Goal: Task Accomplishment & Management: Manage account settings

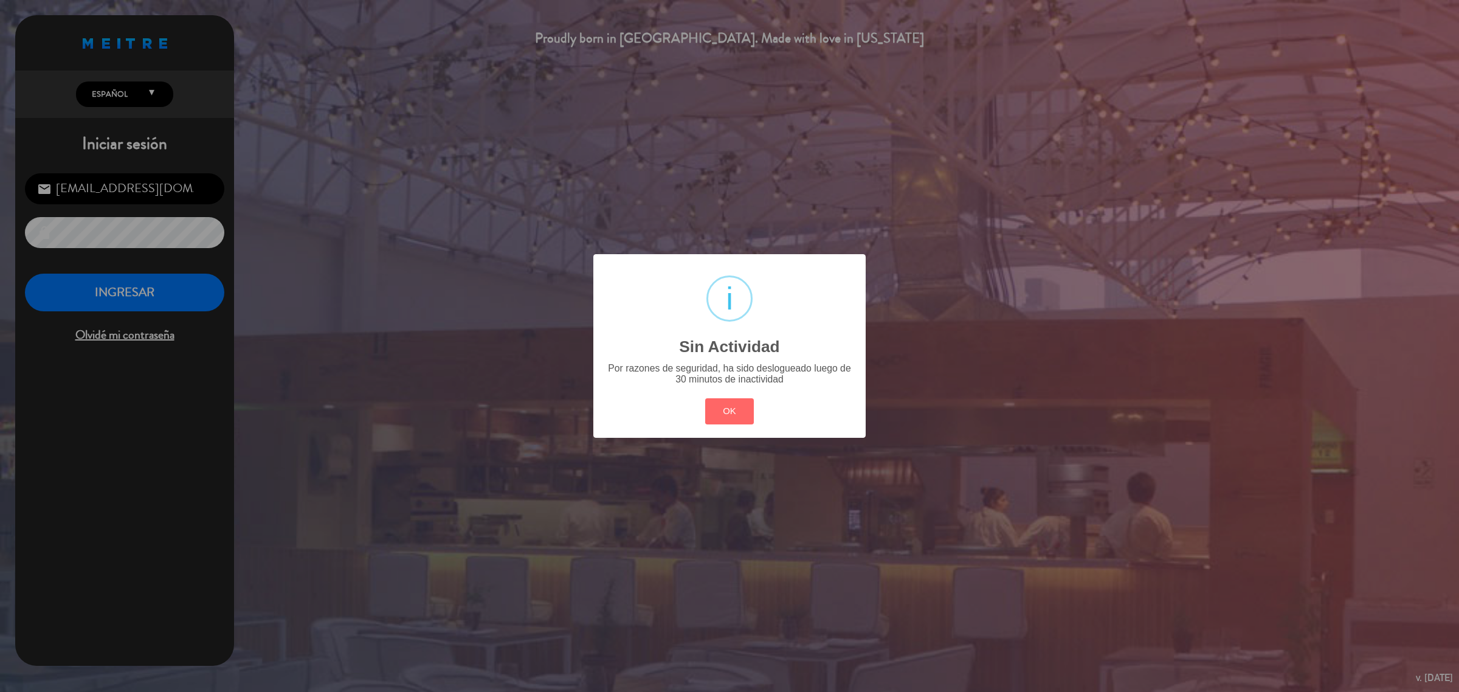
click at [737, 410] on button "OK" at bounding box center [729, 411] width 49 height 26
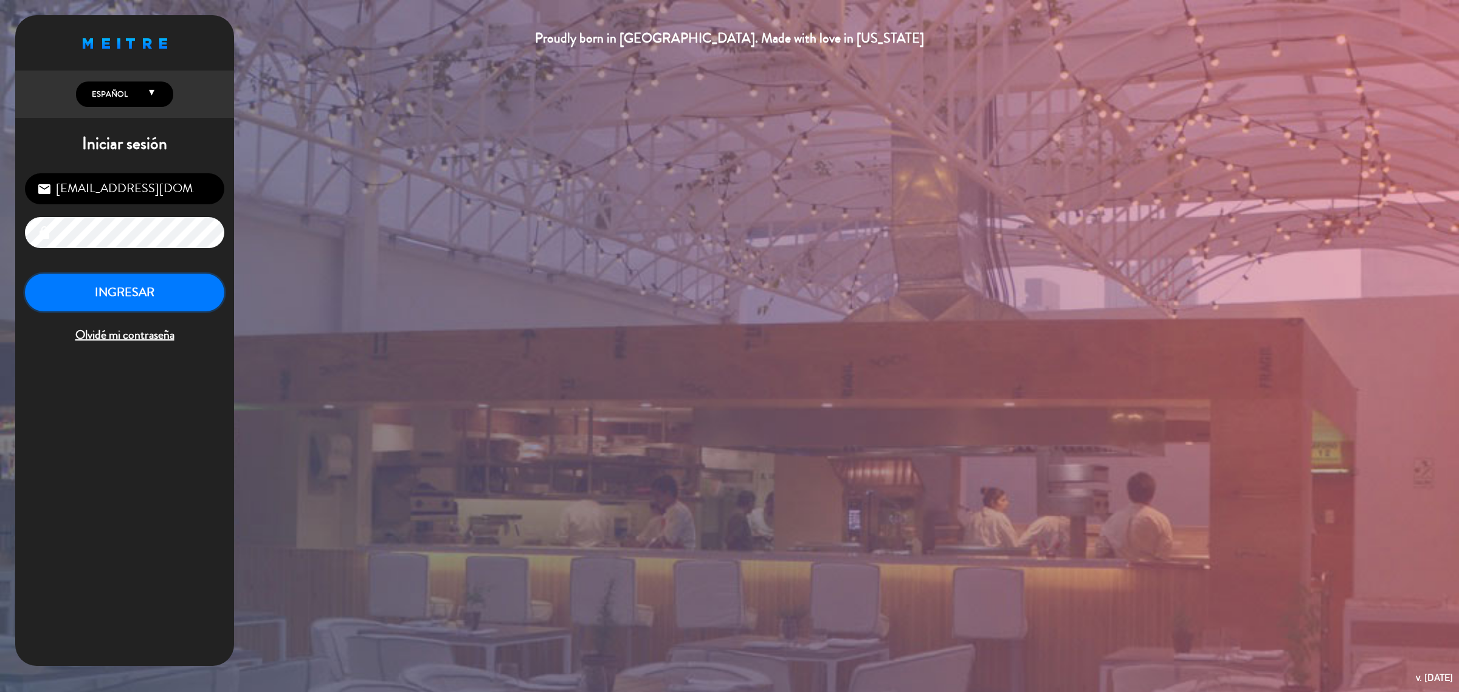
click at [123, 303] on button "INGRESAR" at bounding box center [124, 293] width 199 height 38
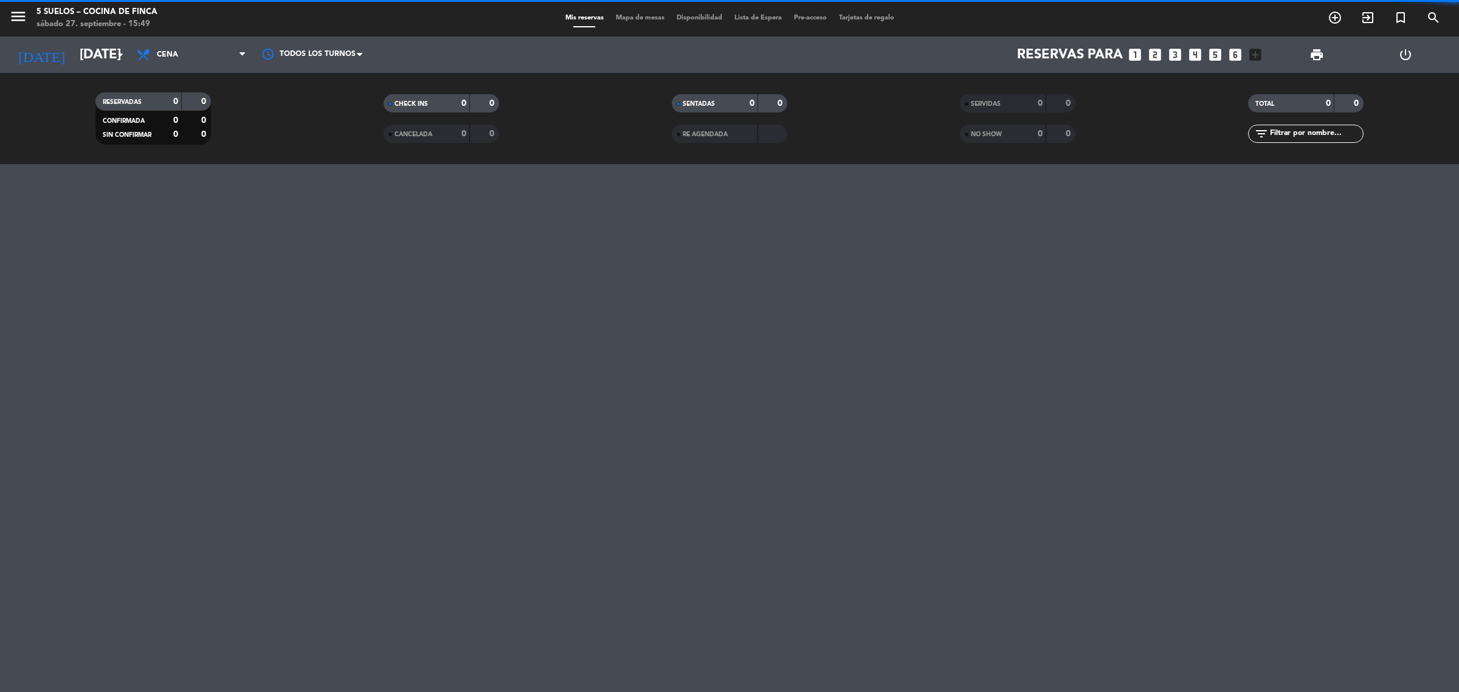
click at [28, 21] on span "menu" at bounding box center [22, 18] width 27 height 29
click at [21, 16] on icon "menu" at bounding box center [18, 16] width 18 height 18
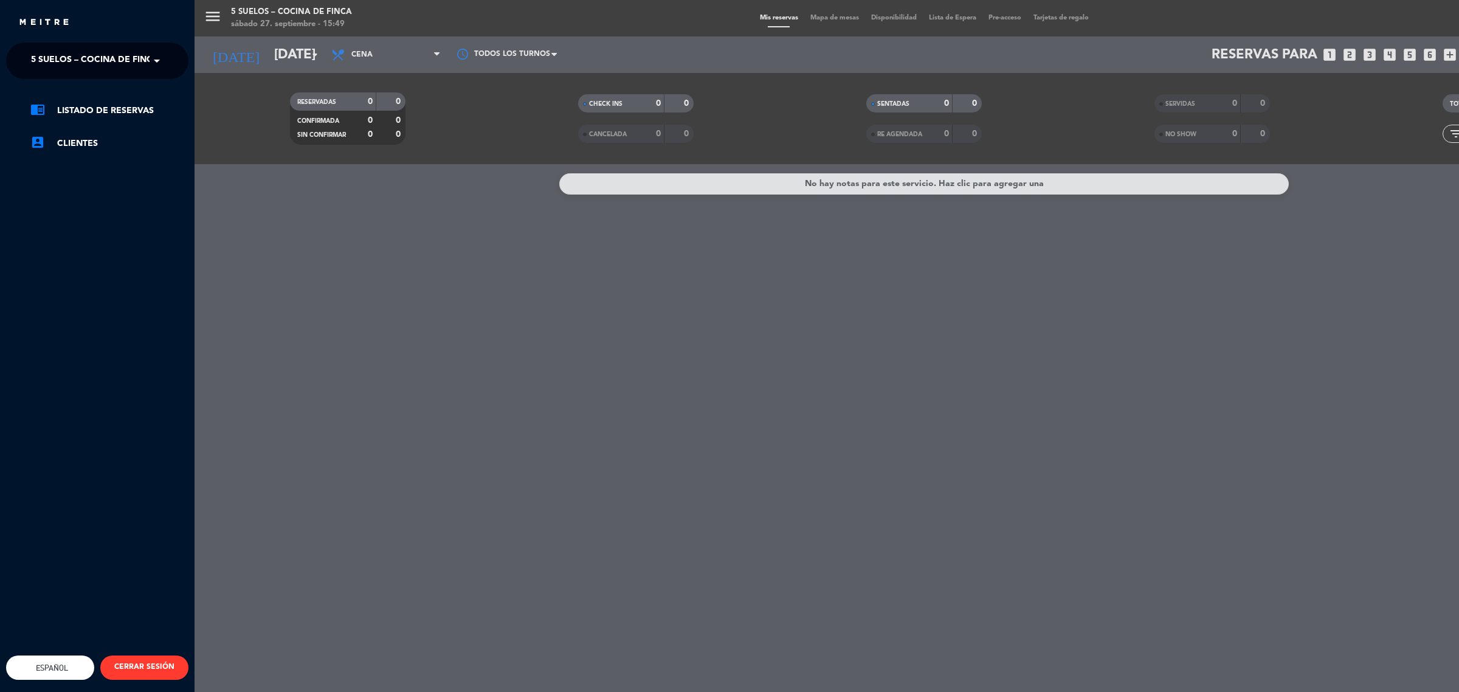
click at [49, 64] on span "5 SUELOS – COCINA DE FINCA" at bounding box center [95, 61] width 128 height 26
click at [97, 119] on span "FINCA VICTORIA – TURISMO" at bounding box center [71, 112] width 117 height 14
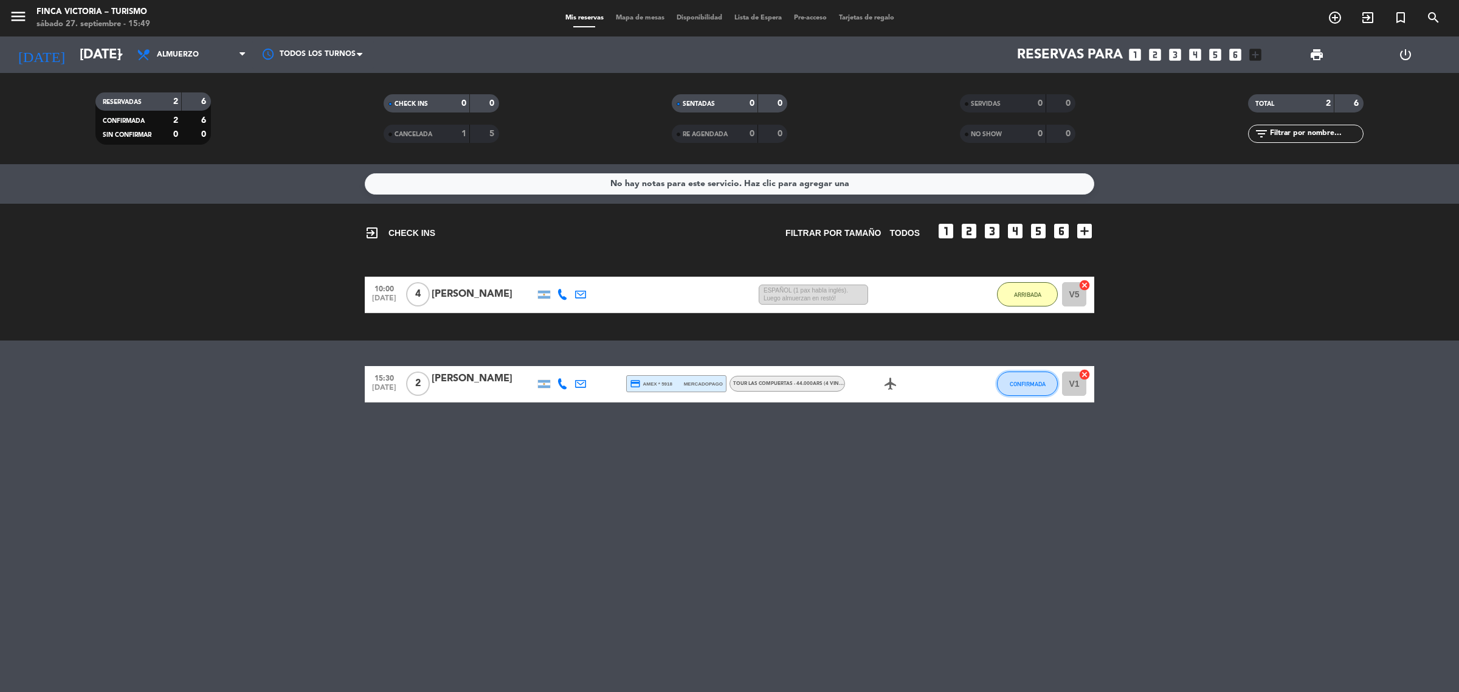
click at [1000, 389] on button "CONFIRMADA" at bounding box center [1027, 384] width 61 height 24
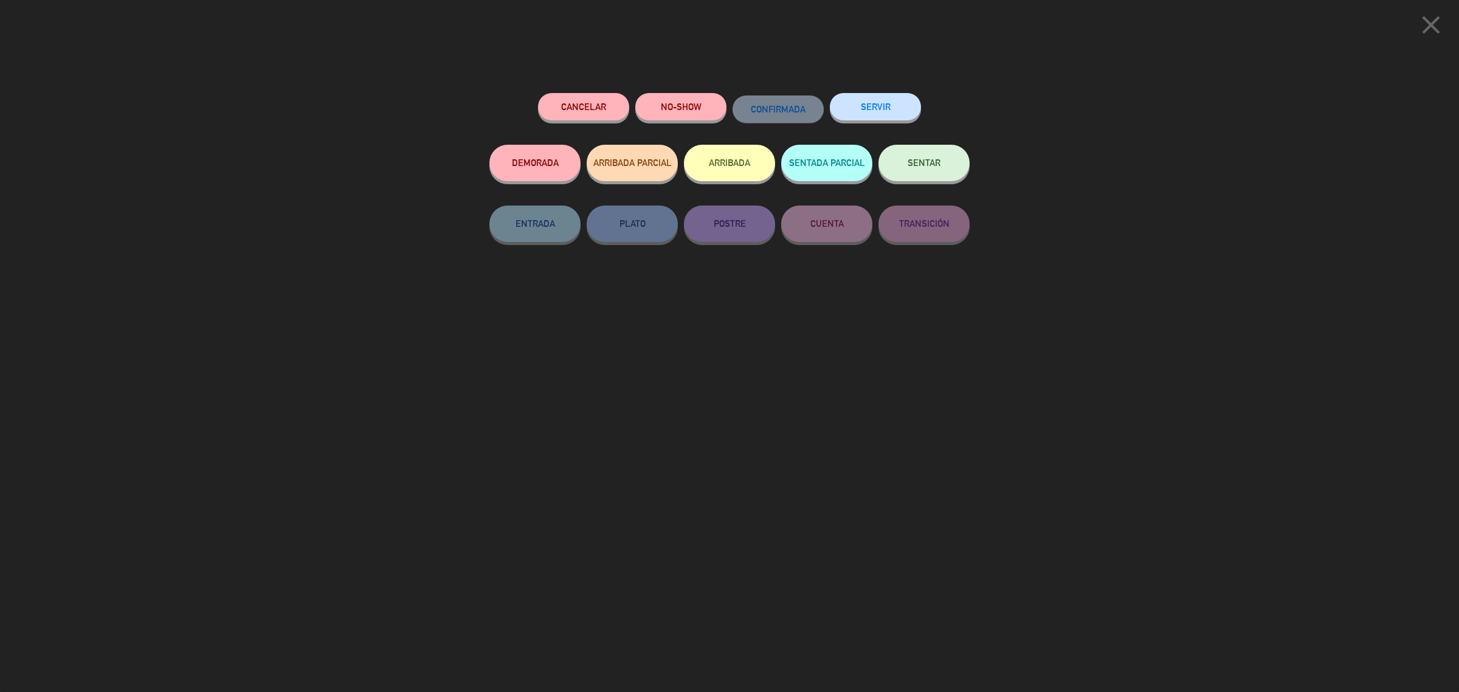
click at [761, 157] on button "ARRIBADA" at bounding box center [729, 163] width 91 height 36
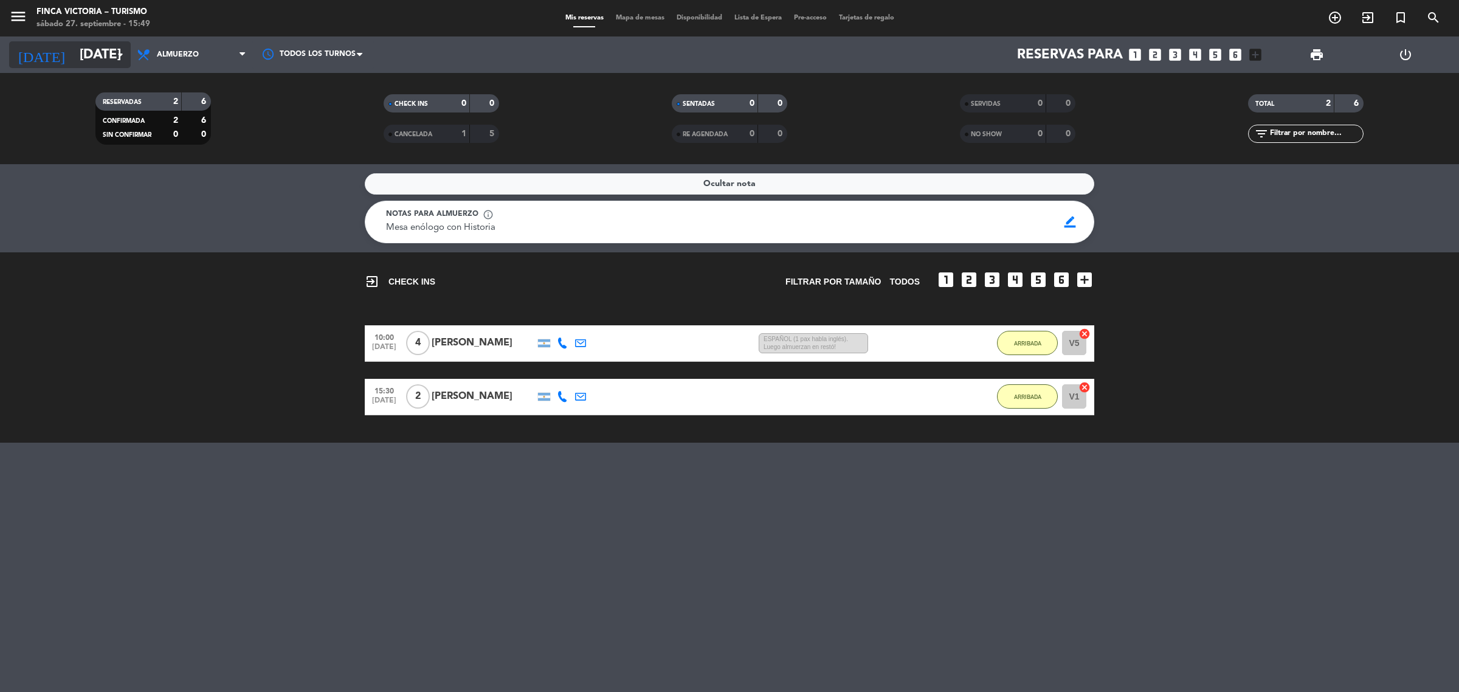
click at [116, 56] on icon "arrow_drop_down" at bounding box center [120, 54] width 15 height 15
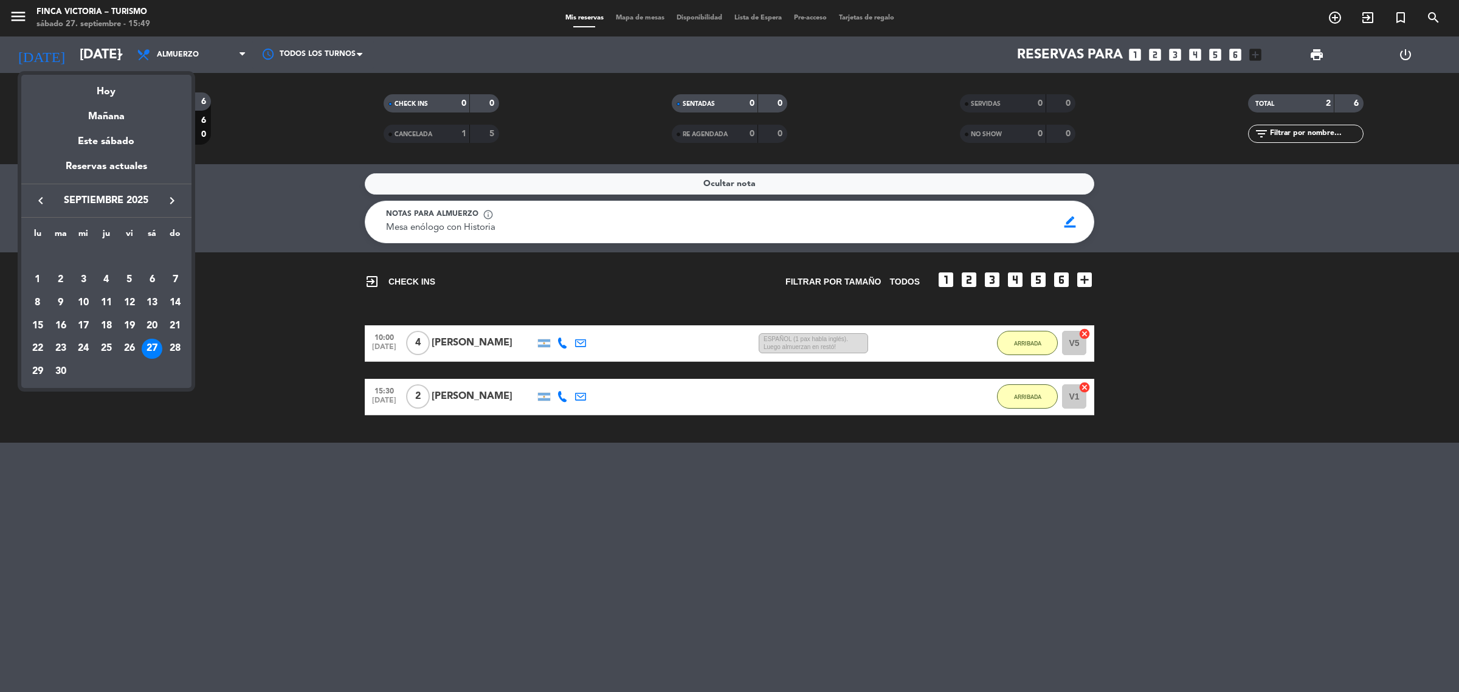
click at [21, 14] on div at bounding box center [729, 346] width 1459 height 692
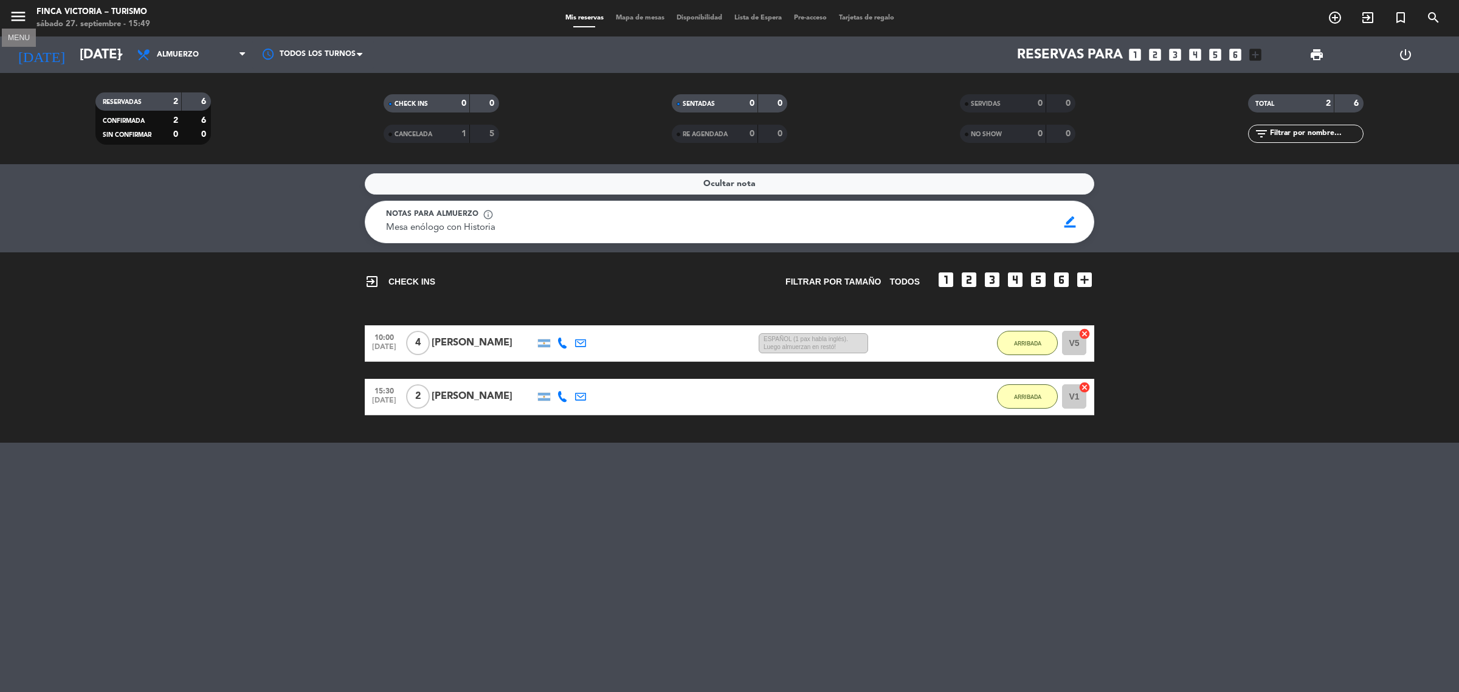
click at [21, 14] on icon "menu" at bounding box center [18, 16] width 18 height 18
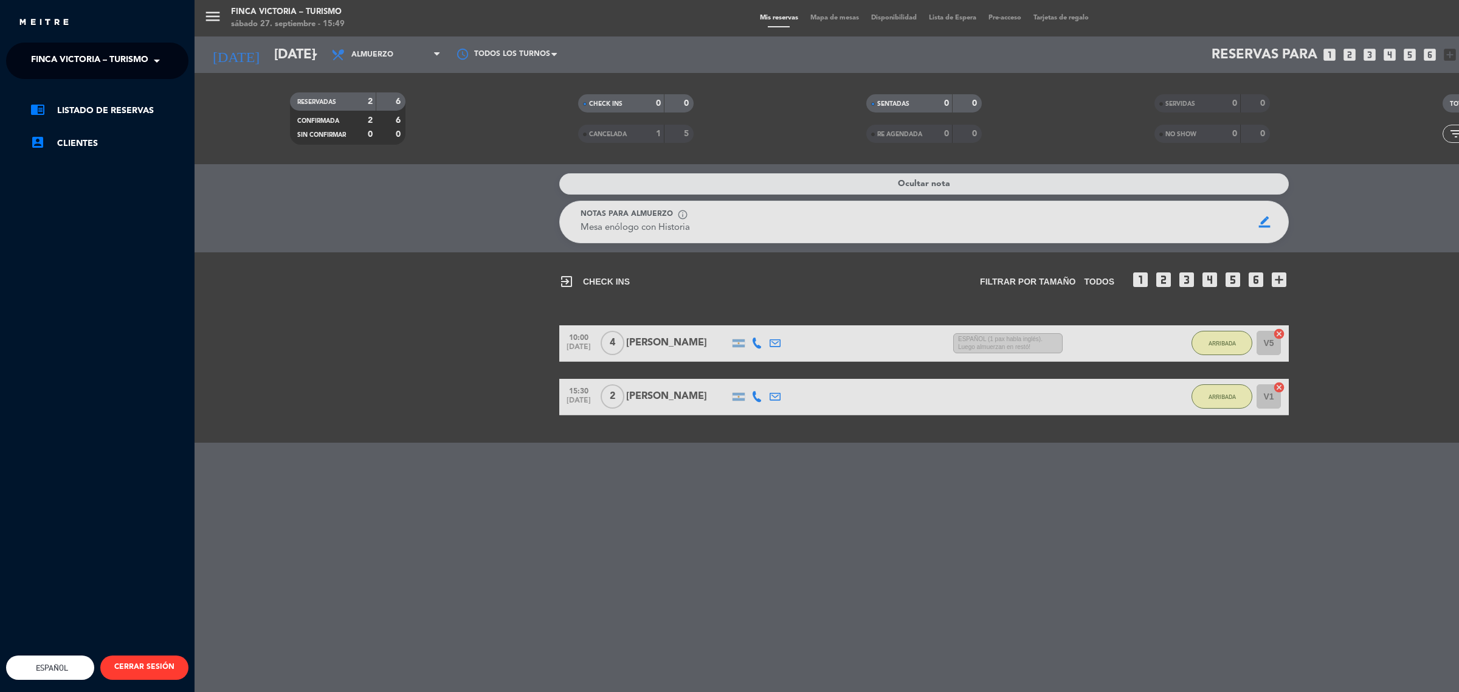
click at [117, 76] on ng-select "× FINCA VICTORIA – TURISMO ×" at bounding box center [97, 61] width 182 height 36
click at [120, 73] on span "FINCA VICTORIA – TURISMO" at bounding box center [89, 61] width 117 height 26
click at [125, 87] on span "5 SUELOS – COCINA DE FINCA" at bounding box center [77, 94] width 128 height 14
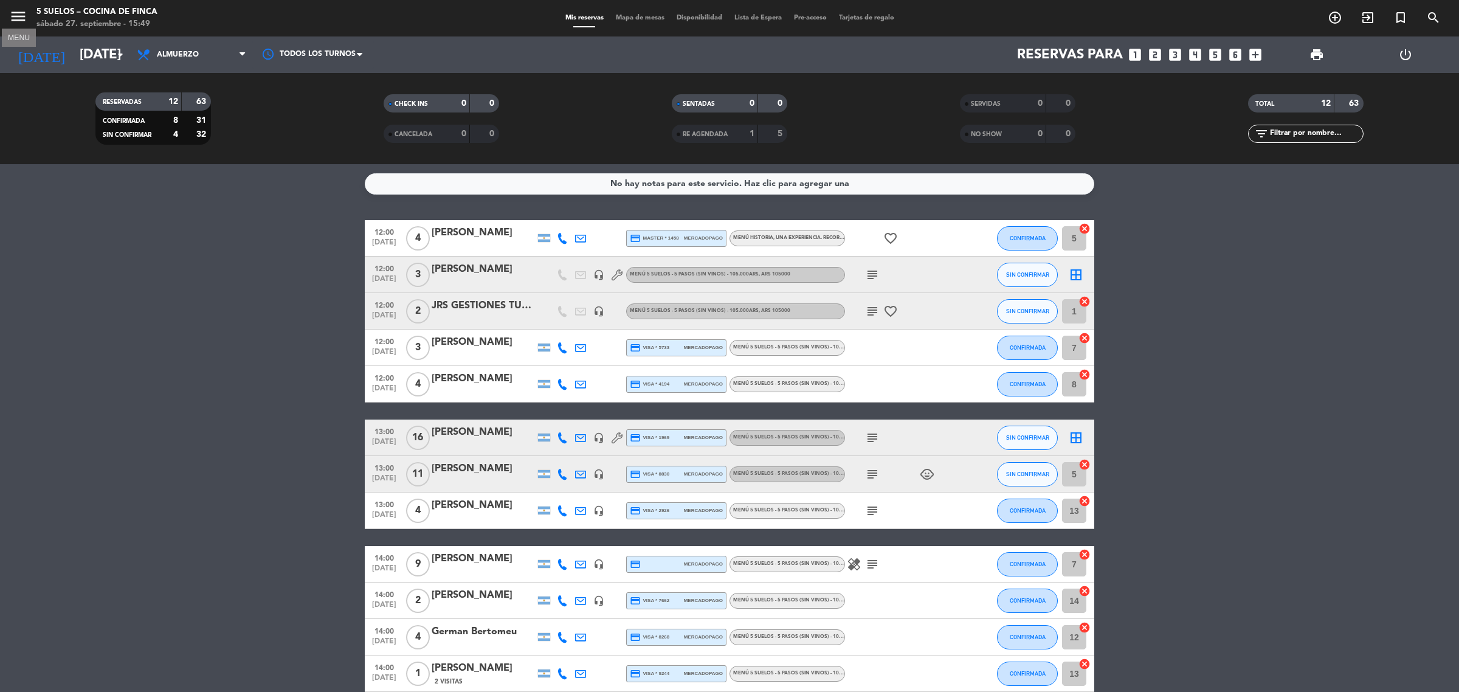
click at [24, 21] on icon "menu" at bounding box center [18, 16] width 18 height 18
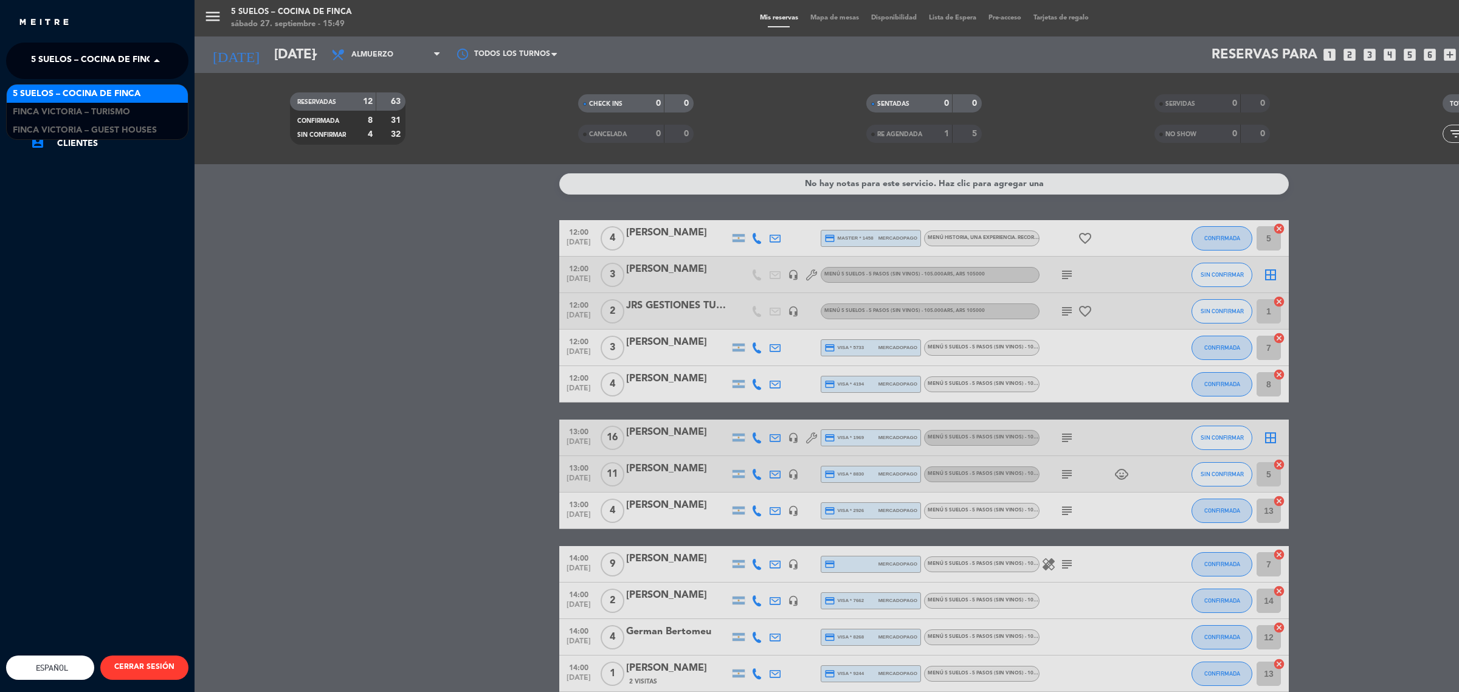
click at [37, 50] on span "5 SUELOS – COCINA DE FINCA" at bounding box center [95, 61] width 128 height 26
click at [63, 117] on span "FINCA VICTORIA – TURISMO" at bounding box center [71, 112] width 117 height 14
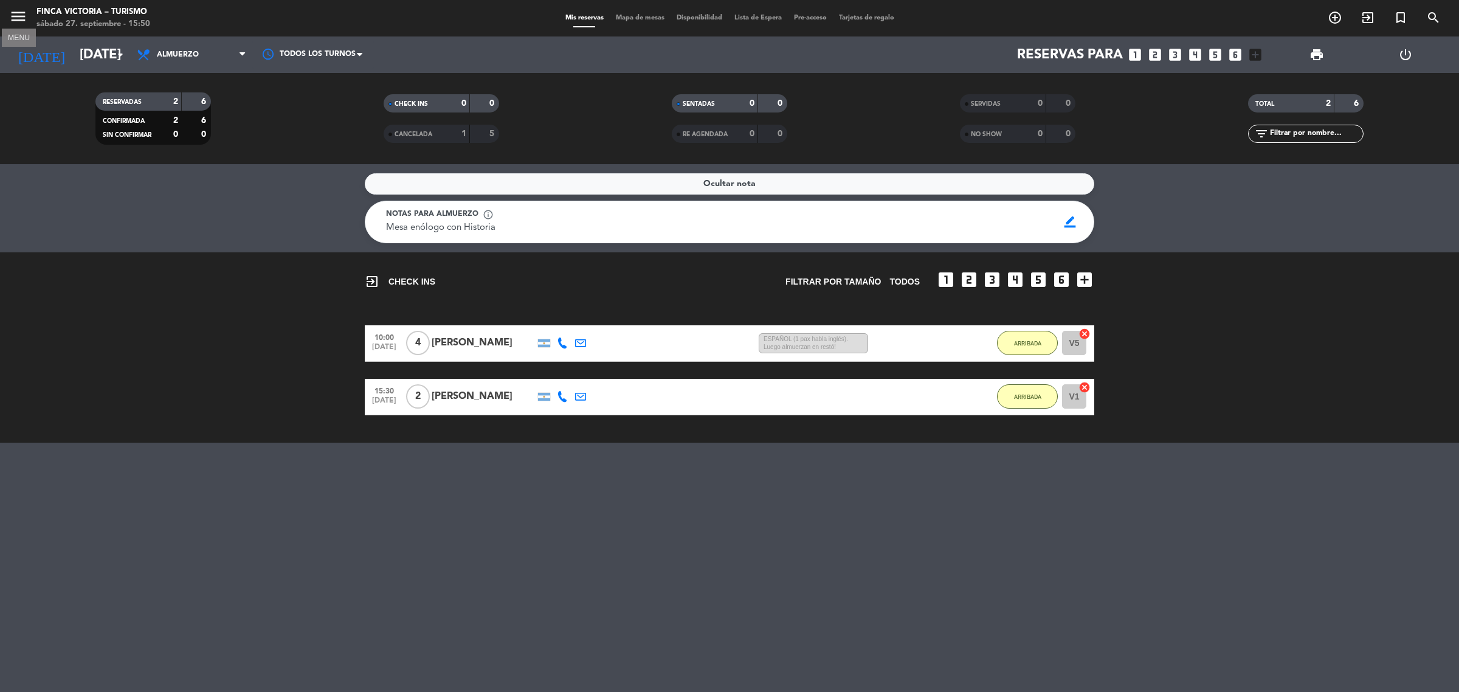
click at [14, 7] on icon "menu" at bounding box center [18, 16] width 18 height 18
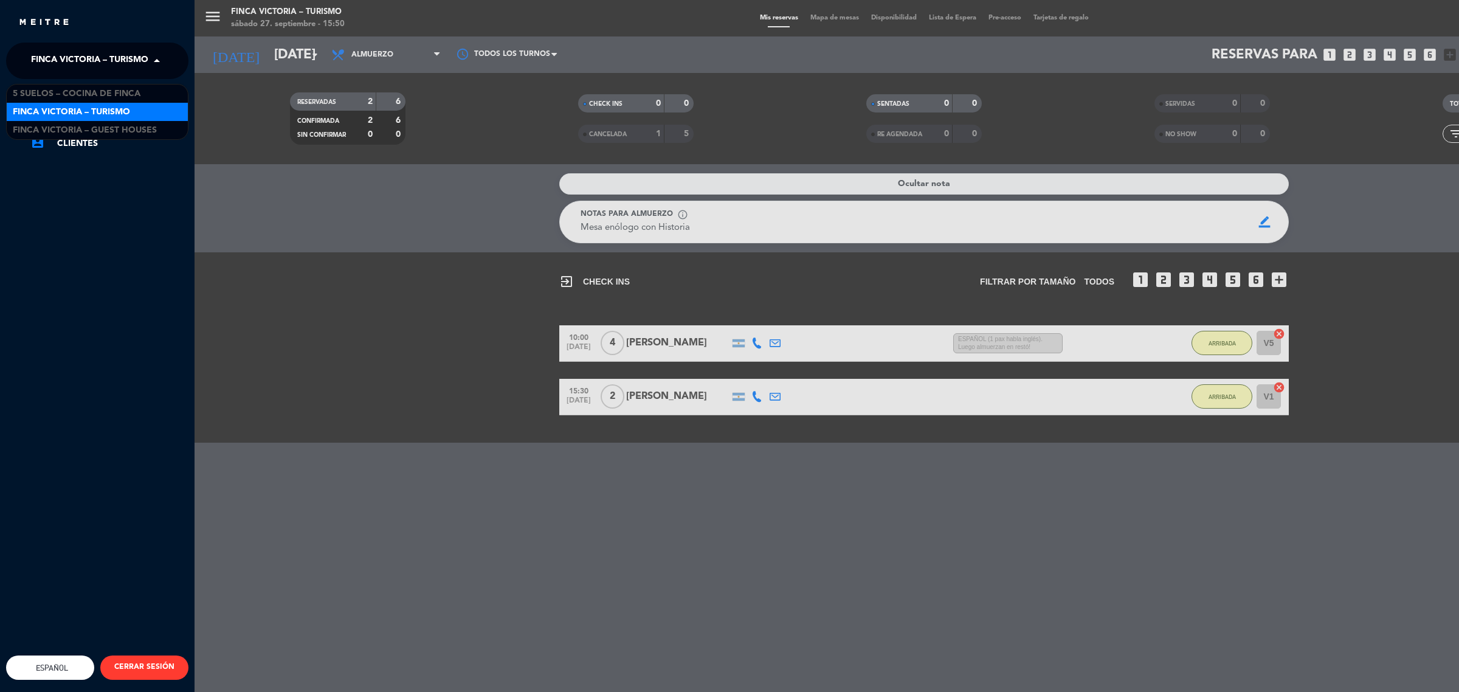
click at [50, 59] on span "FINCA VICTORIA – TURISMO" at bounding box center [89, 61] width 117 height 26
click at [77, 91] on span "5 SUELOS – COCINA DE FINCA" at bounding box center [77, 94] width 128 height 14
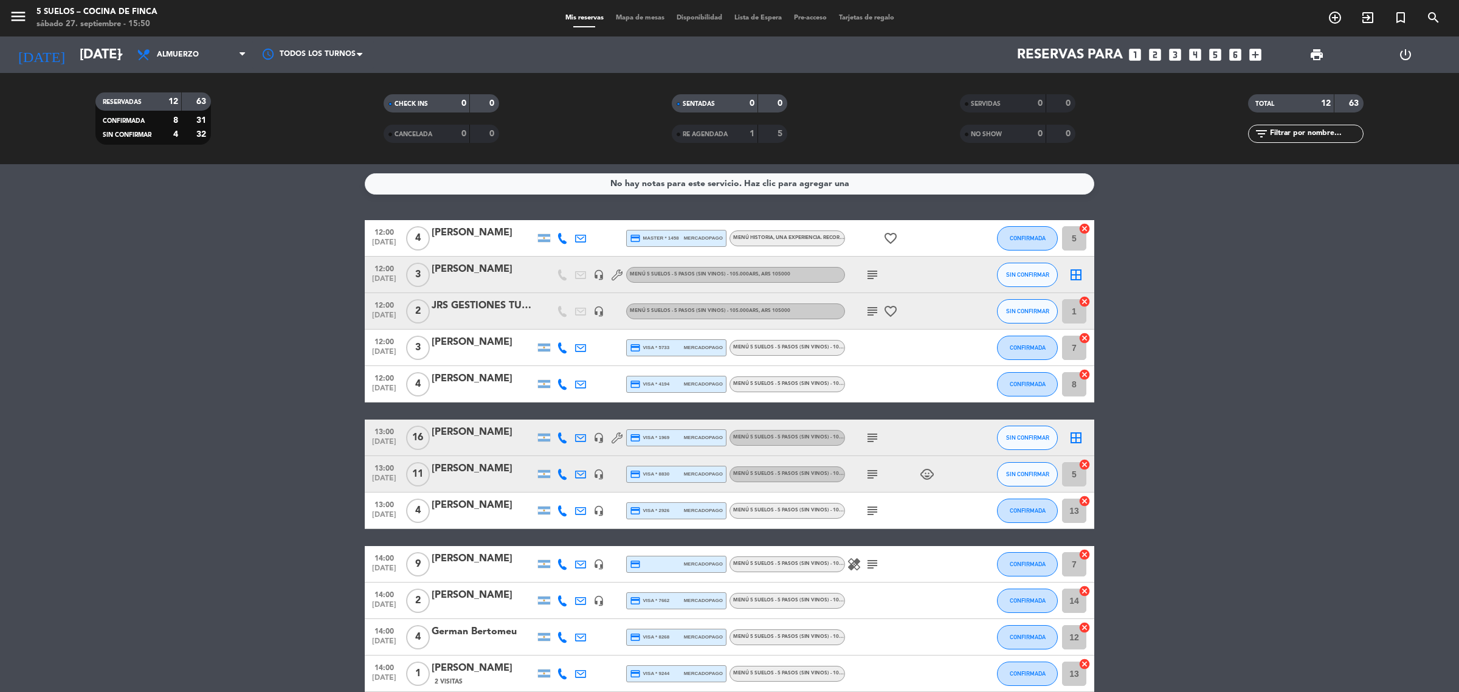
click at [868, 435] on icon "subject" at bounding box center [872, 438] width 15 height 15
click at [870, 473] on icon "subject" at bounding box center [872, 474] width 15 height 15
click at [874, 512] on icon "subject" at bounding box center [872, 511] width 15 height 15
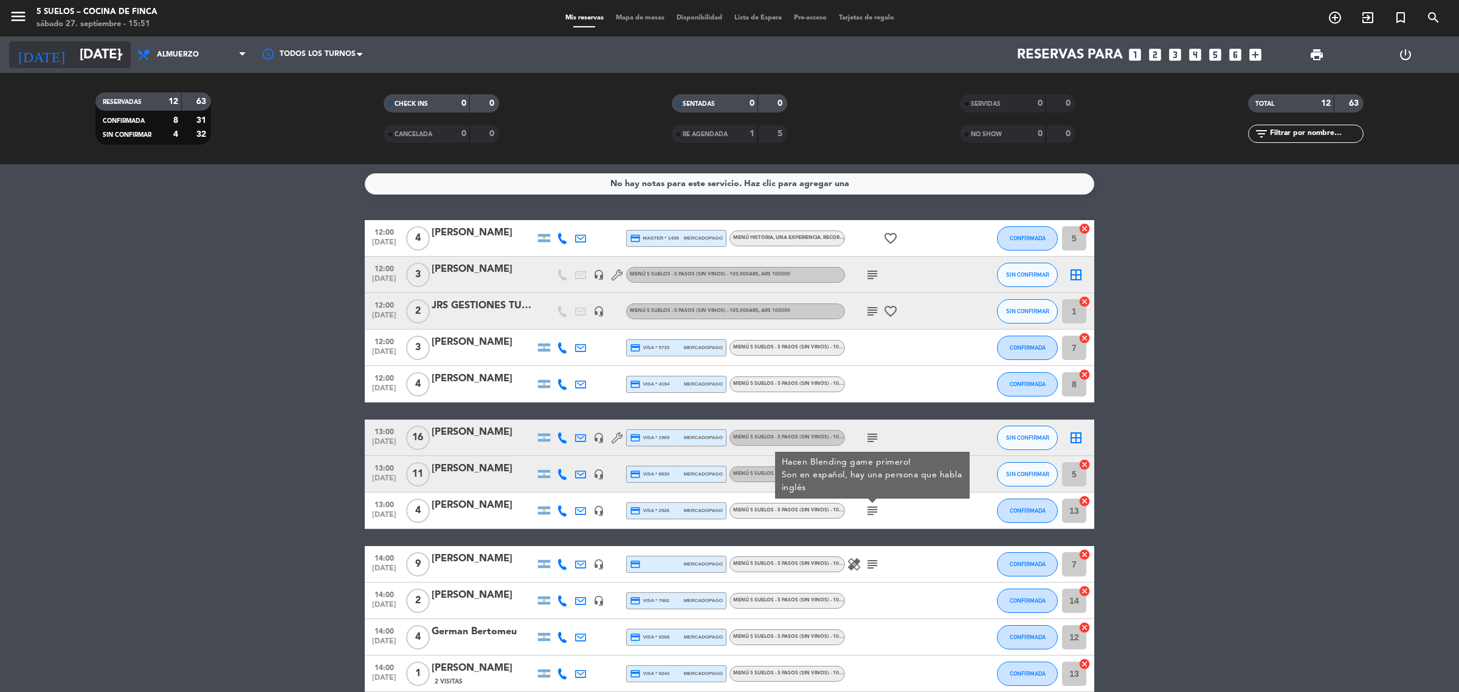
click at [103, 55] on input "[DATE]" at bounding box center [159, 54] width 170 height 27
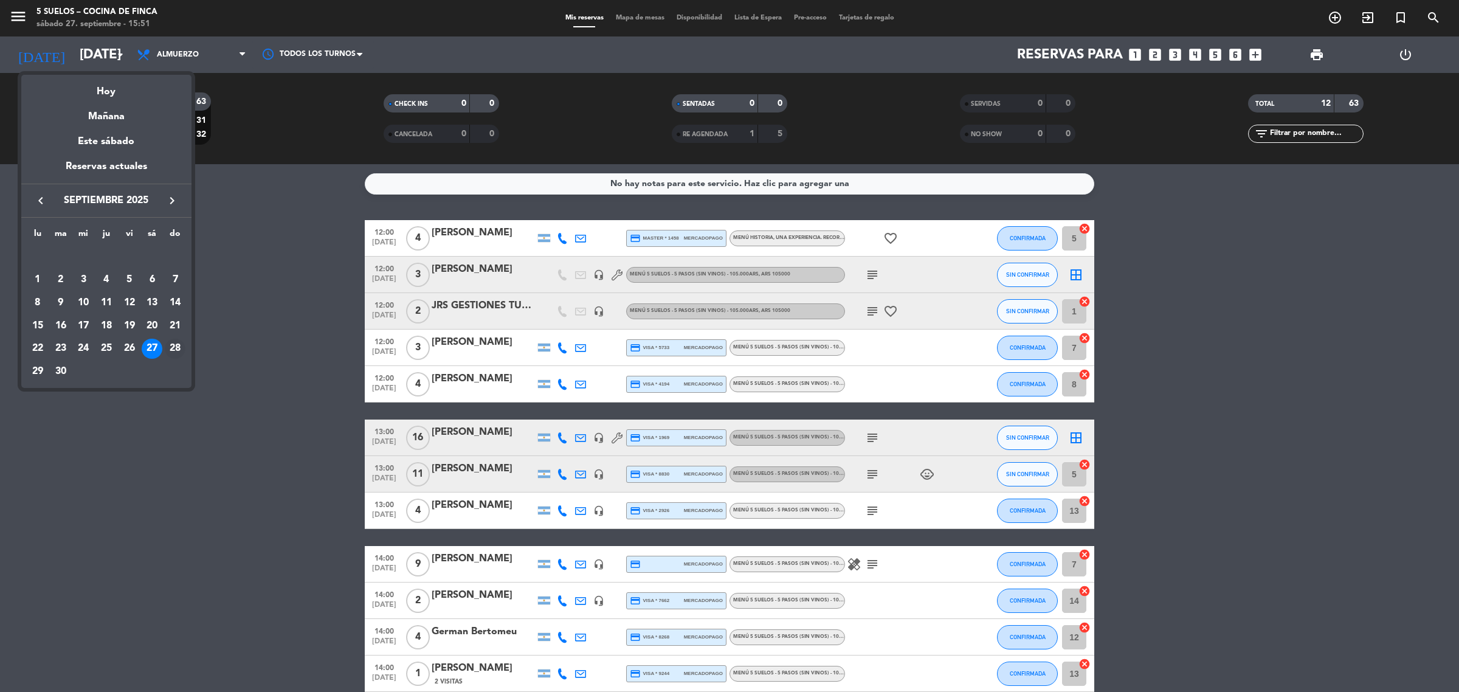
click at [172, 353] on div "28" at bounding box center [175, 349] width 21 height 21
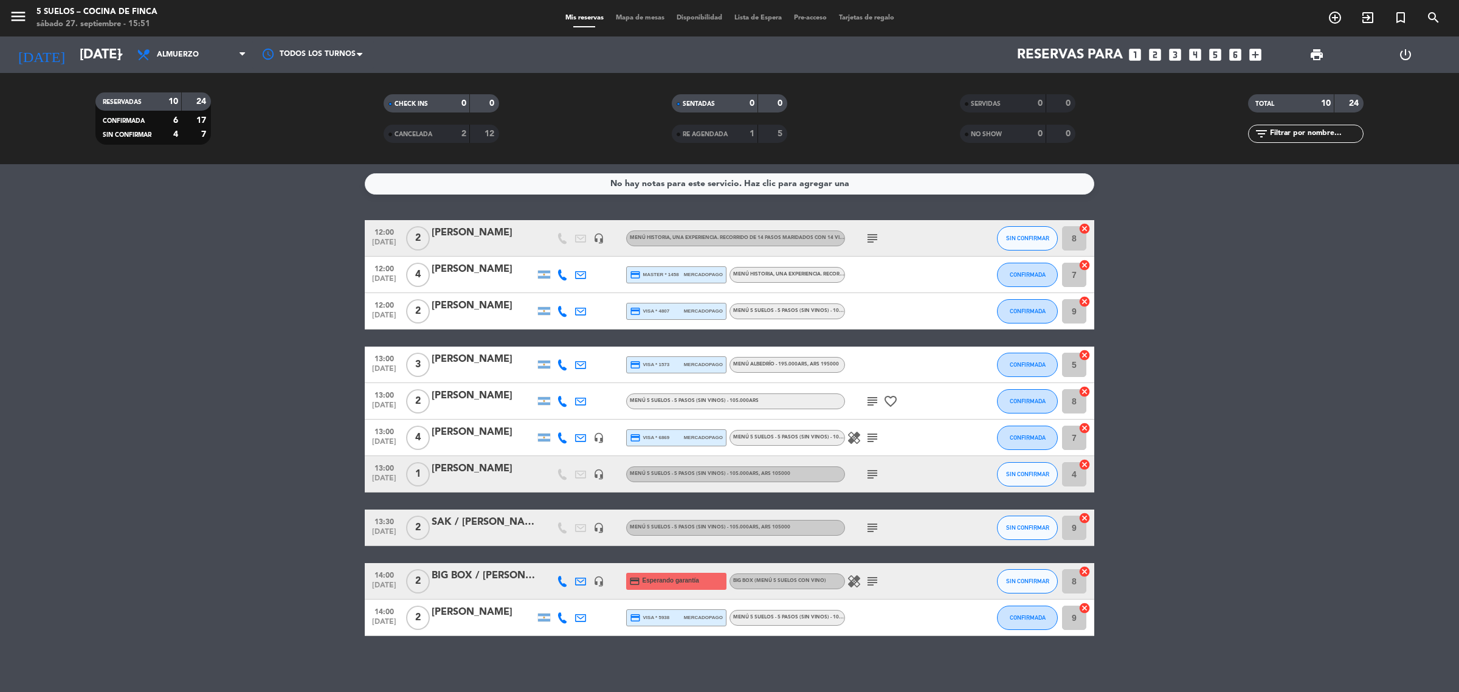
click at [864, 575] on span "subject" at bounding box center [873, 581] width 18 height 15
click at [871, 581] on icon "subject" at bounding box center [872, 581] width 15 height 15
click at [856, 581] on icon "healing" at bounding box center [854, 581] width 15 height 15
click at [153, 347] on bookings-row "12:00 [DATE] 2 [PERSON_NAME] headset_mic MENÚ HISTORIA, UNA EXPERIENCIA. RECORR…" at bounding box center [729, 428] width 1459 height 416
click at [599, 581] on icon "headset_mic" at bounding box center [599, 581] width 11 height 11
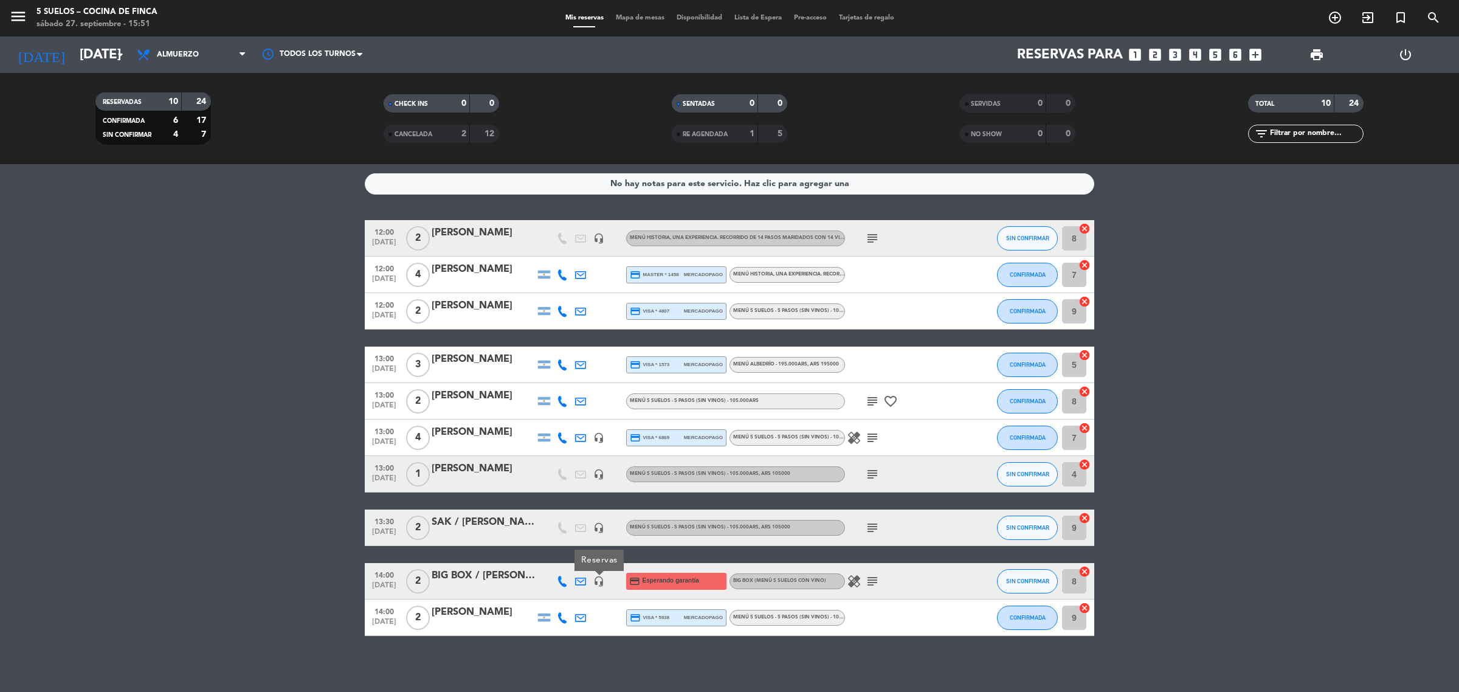
click at [369, 578] on span "14:00" at bounding box center [384, 574] width 30 height 14
click at [558, 277] on icon at bounding box center [562, 274] width 11 height 11
click at [16, 11] on icon "menu" at bounding box center [18, 16] width 18 height 18
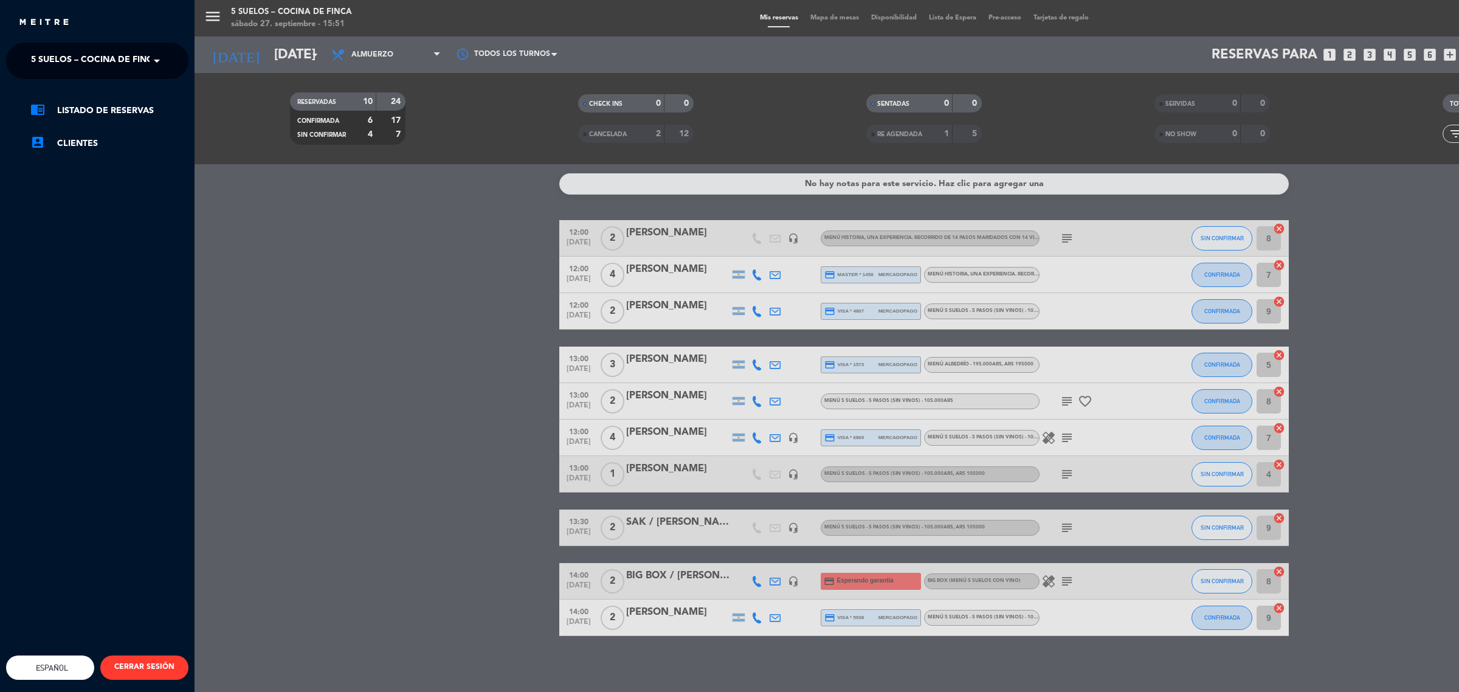
click at [86, 66] on span "5 SUELOS – COCINA DE FINCA" at bounding box center [95, 61] width 128 height 26
click at [120, 117] on span "FINCA VICTORIA – TURISMO" at bounding box center [71, 112] width 117 height 14
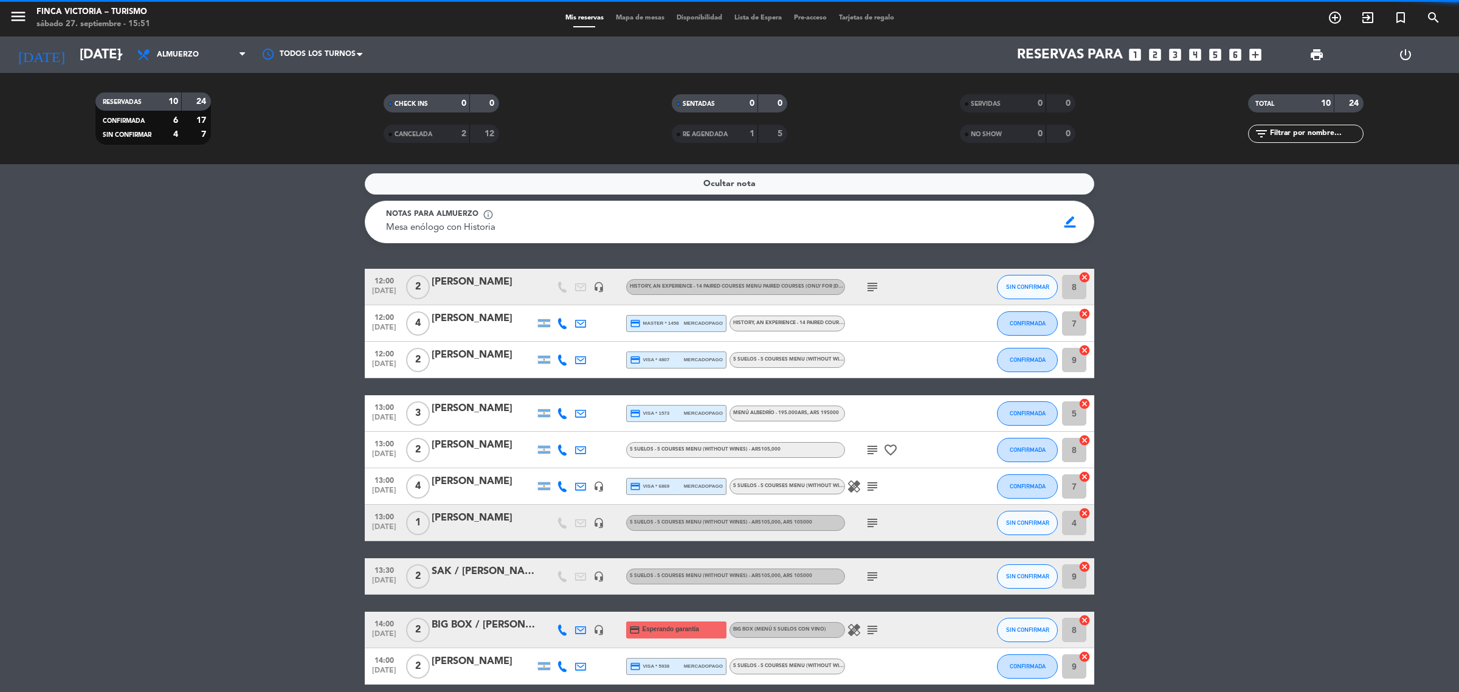
drag, startPoint x: 95, startPoint y: 59, endPoint x: 94, endPoint y: 69, distance: 9.8
click at [94, 69] on div "[DATE] [DATE] arrow_drop_down" at bounding box center [70, 54] width 122 height 36
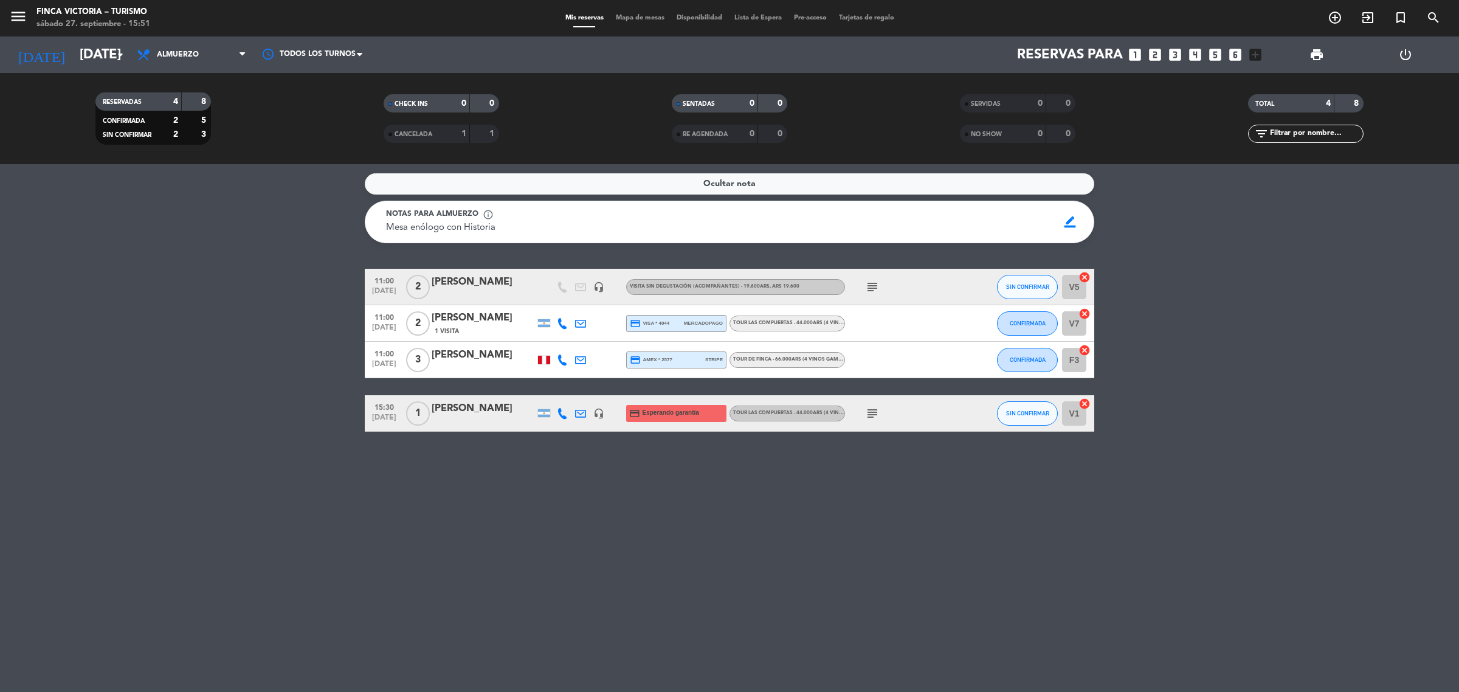
click at [867, 414] on icon "subject" at bounding box center [872, 413] width 15 height 15
click at [119, 58] on icon "arrow_drop_down" at bounding box center [120, 54] width 15 height 15
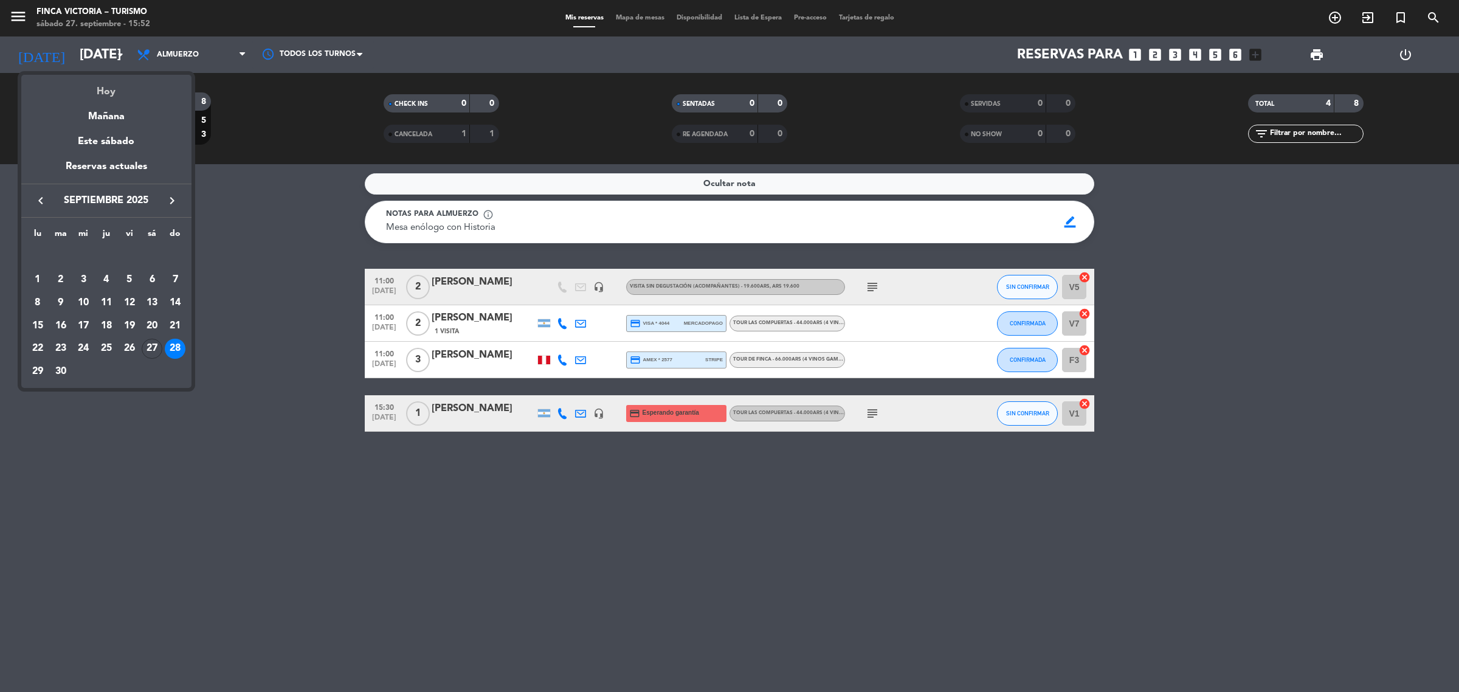
click at [140, 89] on div "Hoy" at bounding box center [106, 87] width 170 height 25
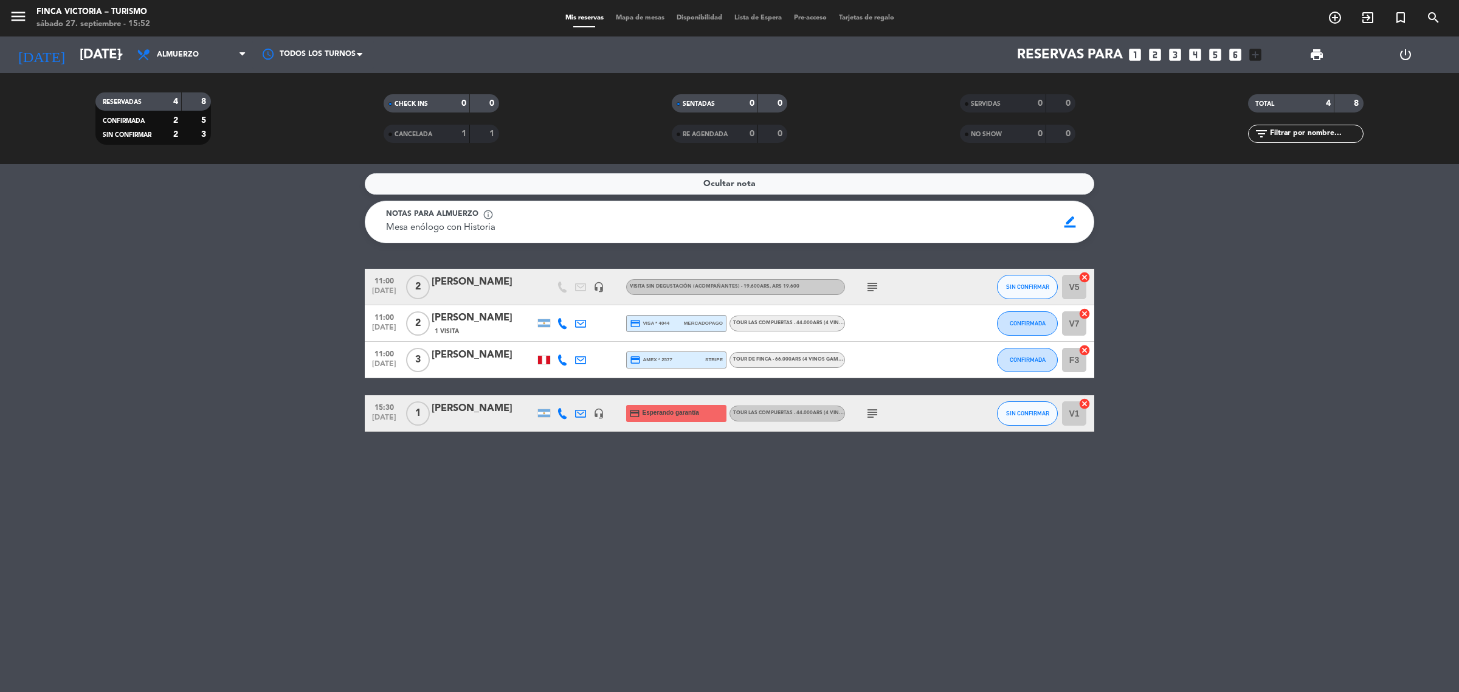
type input "[DATE]"
